Goal: Check status

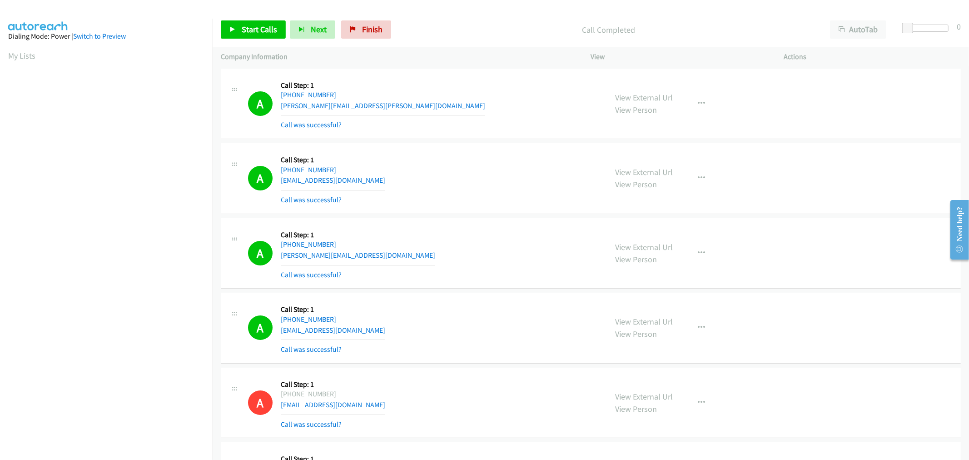
scroll to position [50, 0]
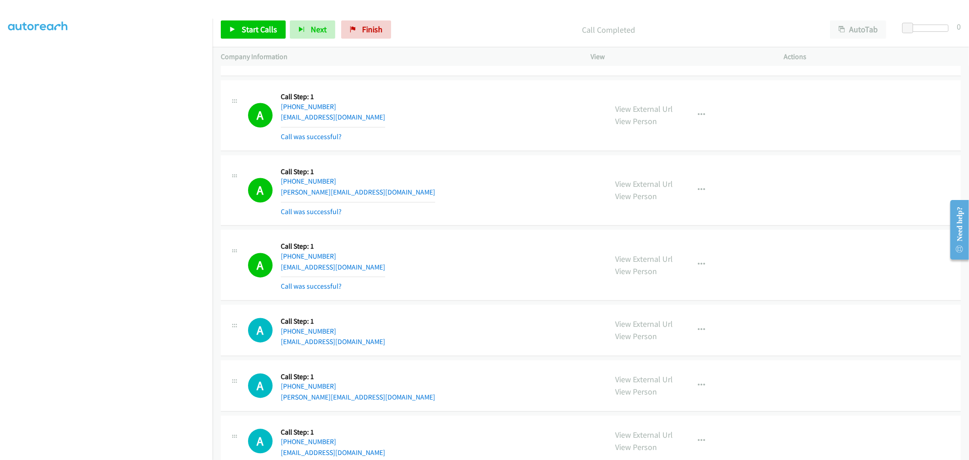
click at [475, 142] on div "A Callback Scheduled Call Step: 1 America/New_York [PHONE_NUMBER] [EMAIL_ADDRES…" at bounding box center [423, 116] width 351 height 54
click at [432, 129] on div "A Callback Scheduled Call Step: 1 America/New_York [PHONE_NUMBER] [EMAIL_ADDRES…" at bounding box center [423, 116] width 351 height 54
click at [519, 239] on div "A Callback Scheduled Call Step: 1 America/Los_Angeles [PHONE_NUMBER] [EMAIL_ADD…" at bounding box center [423, 265] width 351 height 54
click at [448, 218] on div "A Callback Scheduled Call Step: 1 America/New_York [PHONE_NUMBER] [PERSON_NAME]…" at bounding box center [423, 191] width 351 height 54
click at [425, 126] on div "A Callback Scheduled Call Step: 1 America/New_York [PHONE_NUMBER] [EMAIL_ADDRES…" at bounding box center [423, 116] width 351 height 54
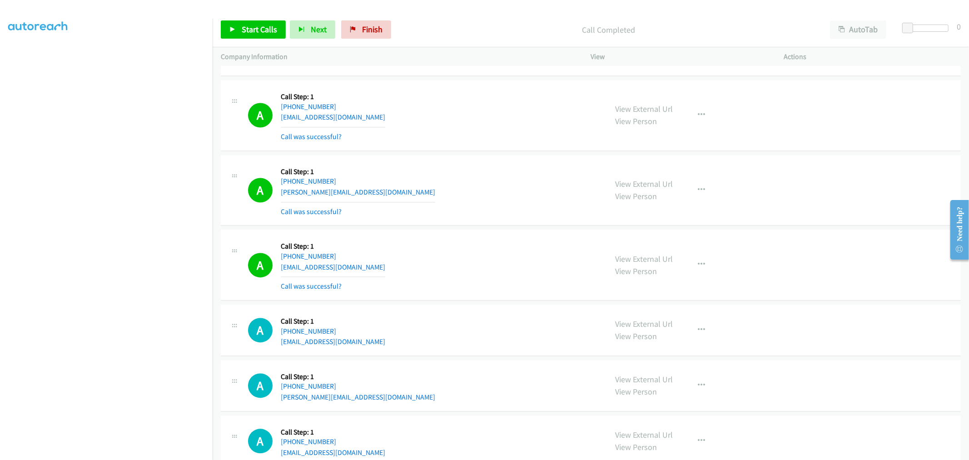
click at [478, 154] on td "A Callback Scheduled Call Step: 1 America/New_York [PHONE_NUMBER] [PERSON_NAME]…" at bounding box center [591, 190] width 756 height 75
click at [488, 332] on div "A Callback Scheduled Call Step: 1 America/New_York [PHONE_NUMBER] [EMAIL_ADDRES…" at bounding box center [423, 330] width 351 height 35
click at [512, 376] on div "A Callback Scheduled Call Step: 1 America/New_York [PHONE_NUMBER] [PERSON_NAME]…" at bounding box center [423, 385] width 351 height 35
click at [470, 318] on div "A Callback Scheduled Call Step: 1 America/New_York [PHONE_NUMBER] [EMAIL_ADDRES…" at bounding box center [423, 330] width 351 height 35
click at [831, 162] on div "A Callback Scheduled Call Step: 1 America/New_York [PHONE_NUMBER] [PERSON_NAME]…" at bounding box center [591, 190] width 740 height 71
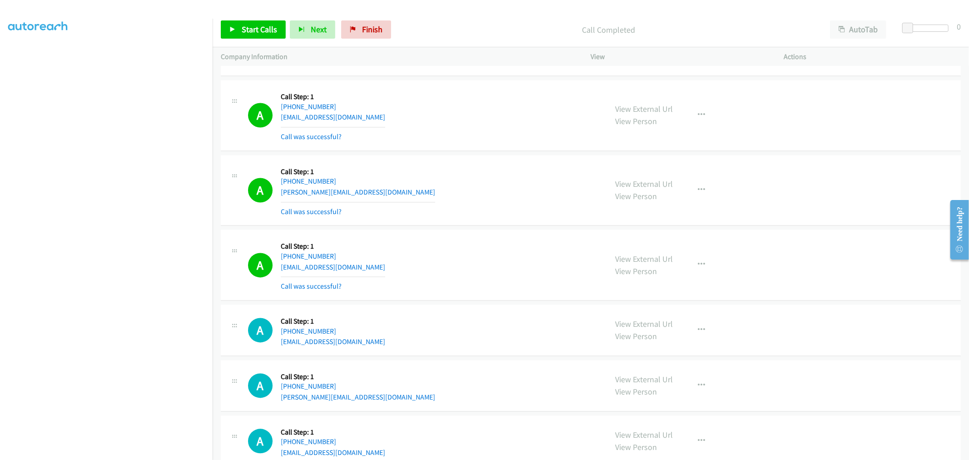
click at [831, 162] on div "A Callback Scheduled Call Step: 1 America/New_York [PHONE_NUMBER] [PERSON_NAME]…" at bounding box center [591, 190] width 740 height 71
drag, startPoint x: 828, startPoint y: 211, endPoint x: 834, endPoint y: 352, distance: 141.0
click at [467, 225] on div "A Callback Scheduled Call Step: 1 America/New_York [PHONE_NUMBER] [PERSON_NAME]…" at bounding box center [591, 190] width 740 height 71
click at [468, 224] on div "A Callback Scheduled Call Step: 1 America/New_York [PHONE_NUMBER] [PERSON_NAME]…" at bounding box center [591, 190] width 740 height 71
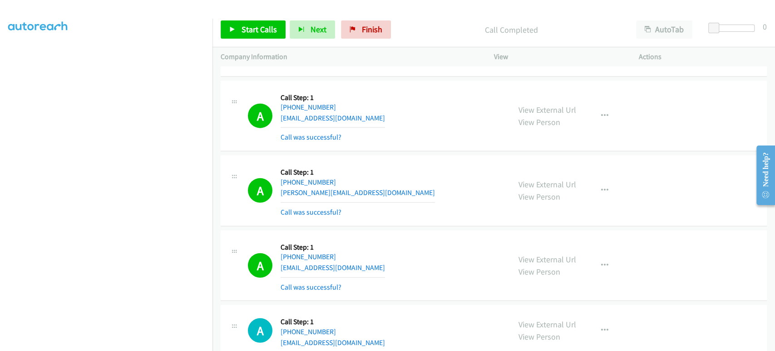
click at [388, 157] on div "A Callback Scheduled Call Step: 1 America/New_York [PHONE_NUMBER] [PERSON_NAME]…" at bounding box center [494, 190] width 547 height 71
